Goal: Find specific page/section: Find specific page/section

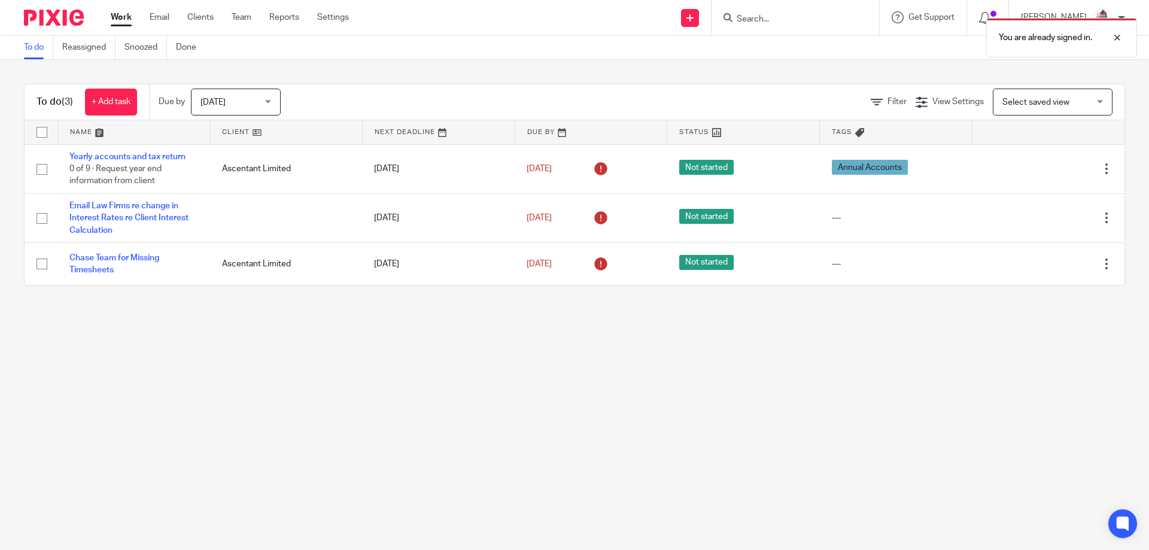
click at [779, 22] on div "You are already signed in." at bounding box center [856, 34] width 563 height 45
click at [1119, 35] on div at bounding box center [1108, 38] width 32 height 14
click at [812, 14] on input "Search" at bounding box center [790, 19] width 108 height 11
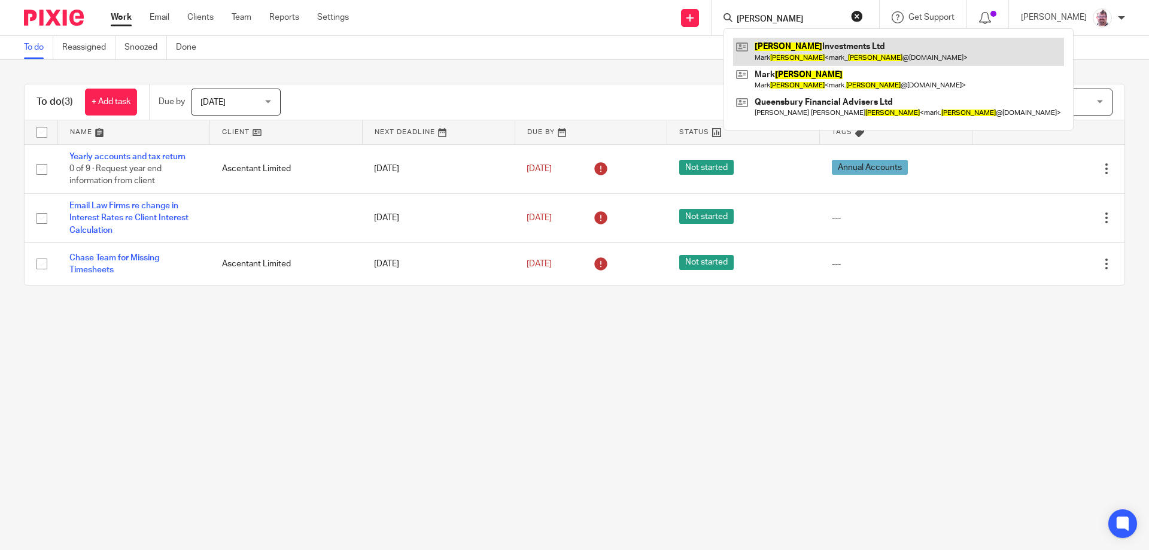
type input "BIDWELL"
click at [803, 52] on link at bounding box center [898, 52] width 331 height 28
